Goal: Task Accomplishment & Management: Manage account settings

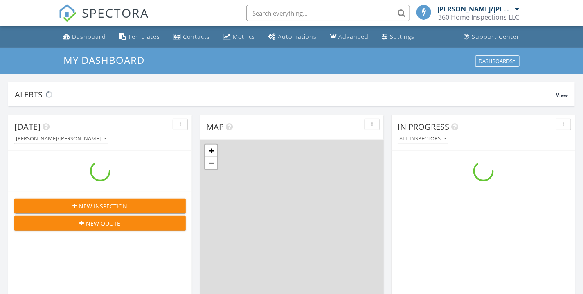
scroll to position [760, 598]
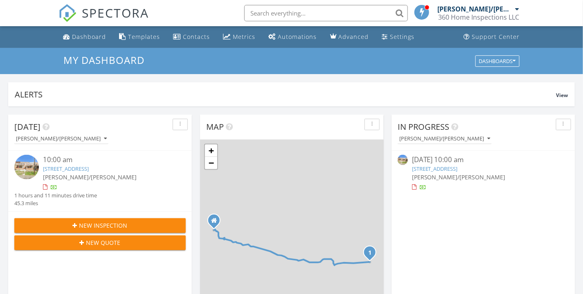
click at [442, 170] on link "513 N Highland Ave, Baltimore, MD 21205" at bounding box center [435, 168] width 46 height 7
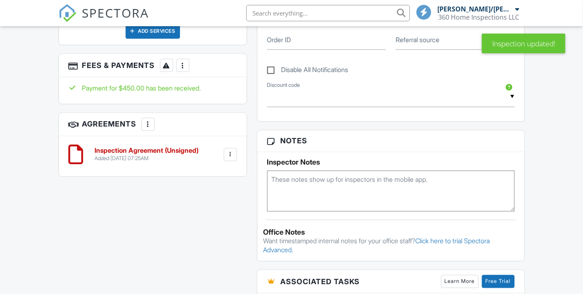
click at [233, 132] on h3 "Agreements More Add Agreement Edit Agreement Templates" at bounding box center [153, 124] width 188 height 23
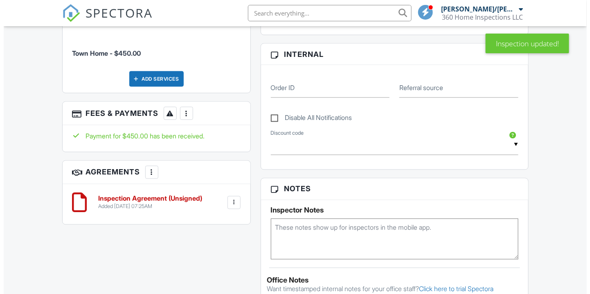
scroll to position [383, 0]
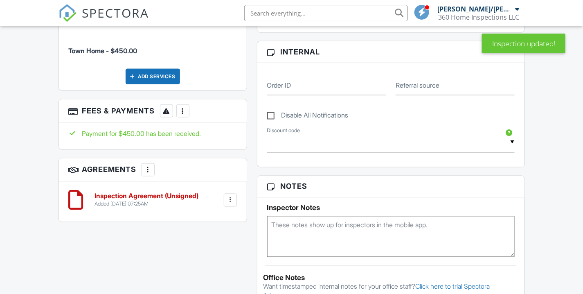
click at [190, 108] on div "More" at bounding box center [182, 110] width 13 height 13
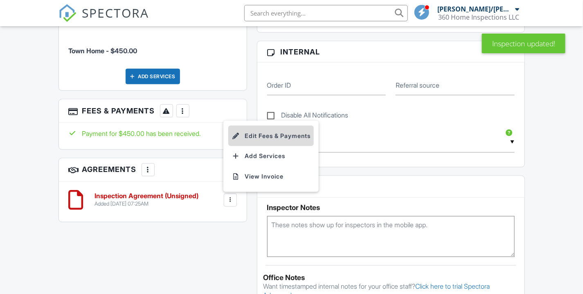
click at [257, 132] on li "Edit Fees & Payments" at bounding box center [271, 136] width 86 height 20
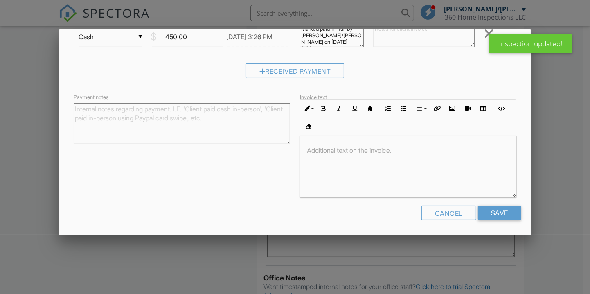
scroll to position [0, 0]
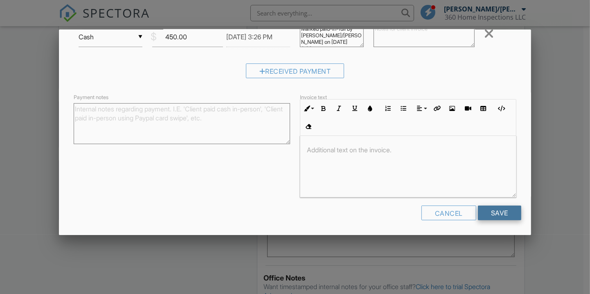
click at [501, 210] on input "Save" at bounding box center [499, 213] width 43 height 15
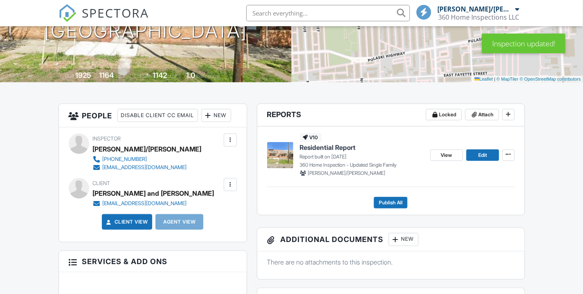
click at [230, 122] on h3 "People Disable Client CC Email New Client Client's Agent Listing Agent Add Anot…" at bounding box center [153, 115] width 188 height 23
click at [228, 115] on div "New" at bounding box center [216, 115] width 30 height 13
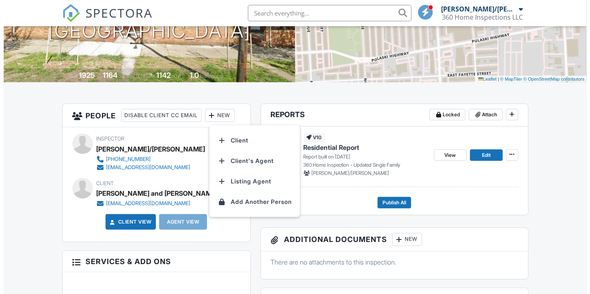
scroll to position [91, 0]
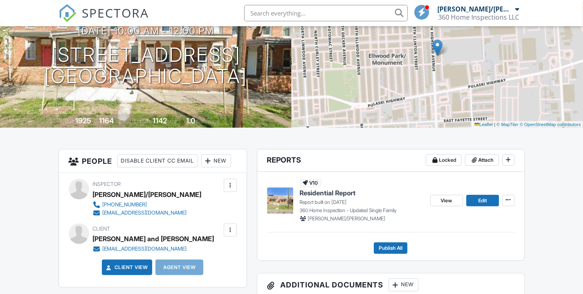
click at [221, 160] on div "New" at bounding box center [216, 160] width 30 height 13
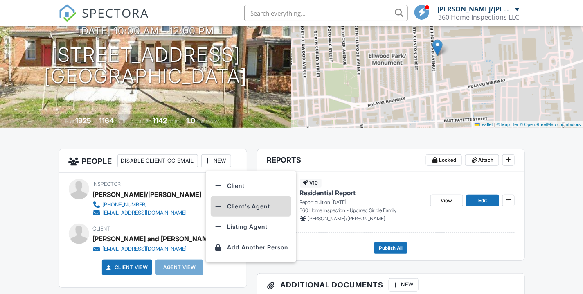
click at [251, 206] on li "Client's Agent" at bounding box center [251, 206] width 81 height 20
